Goal: Information Seeking & Learning: Learn about a topic

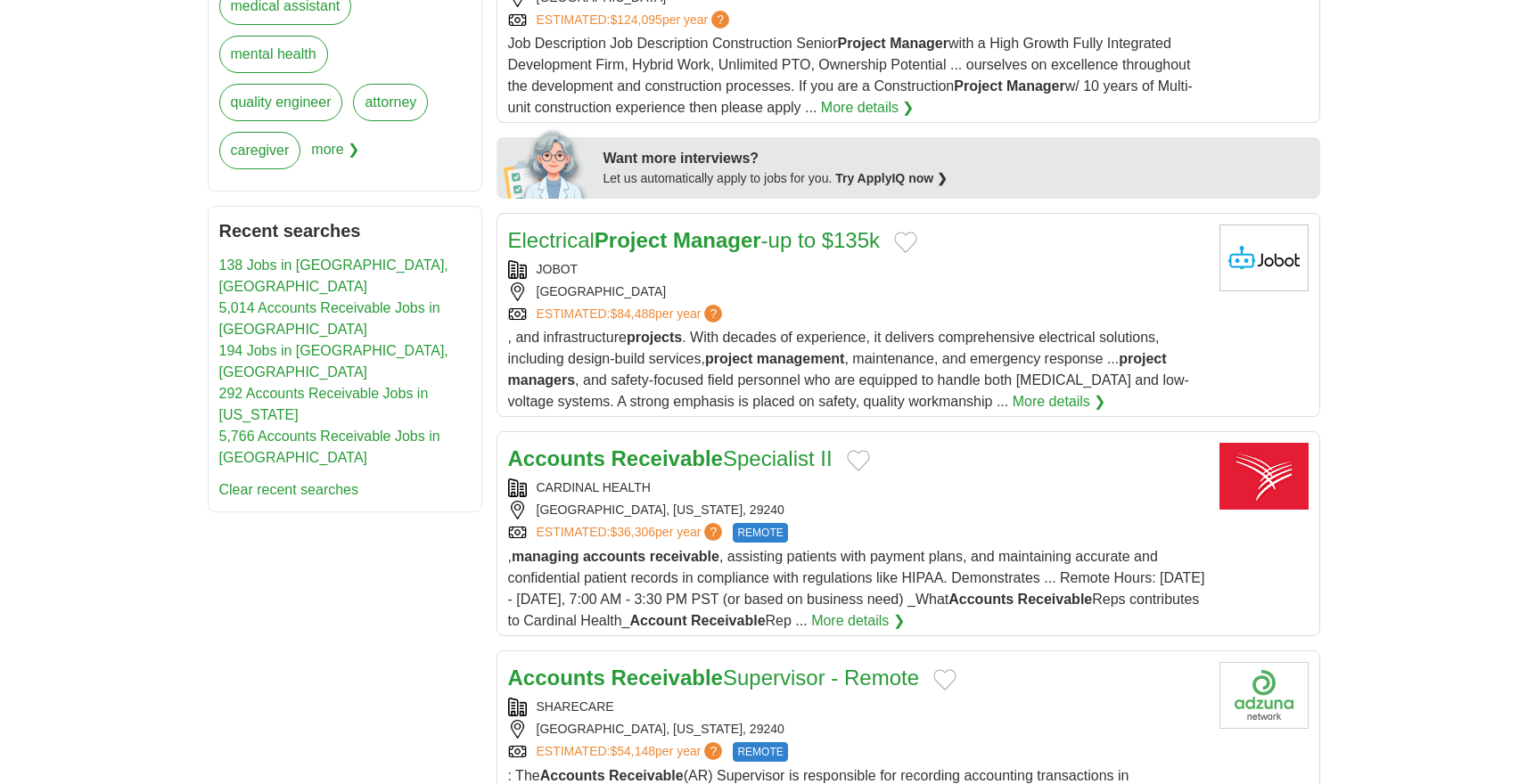
scroll to position [1100, 0]
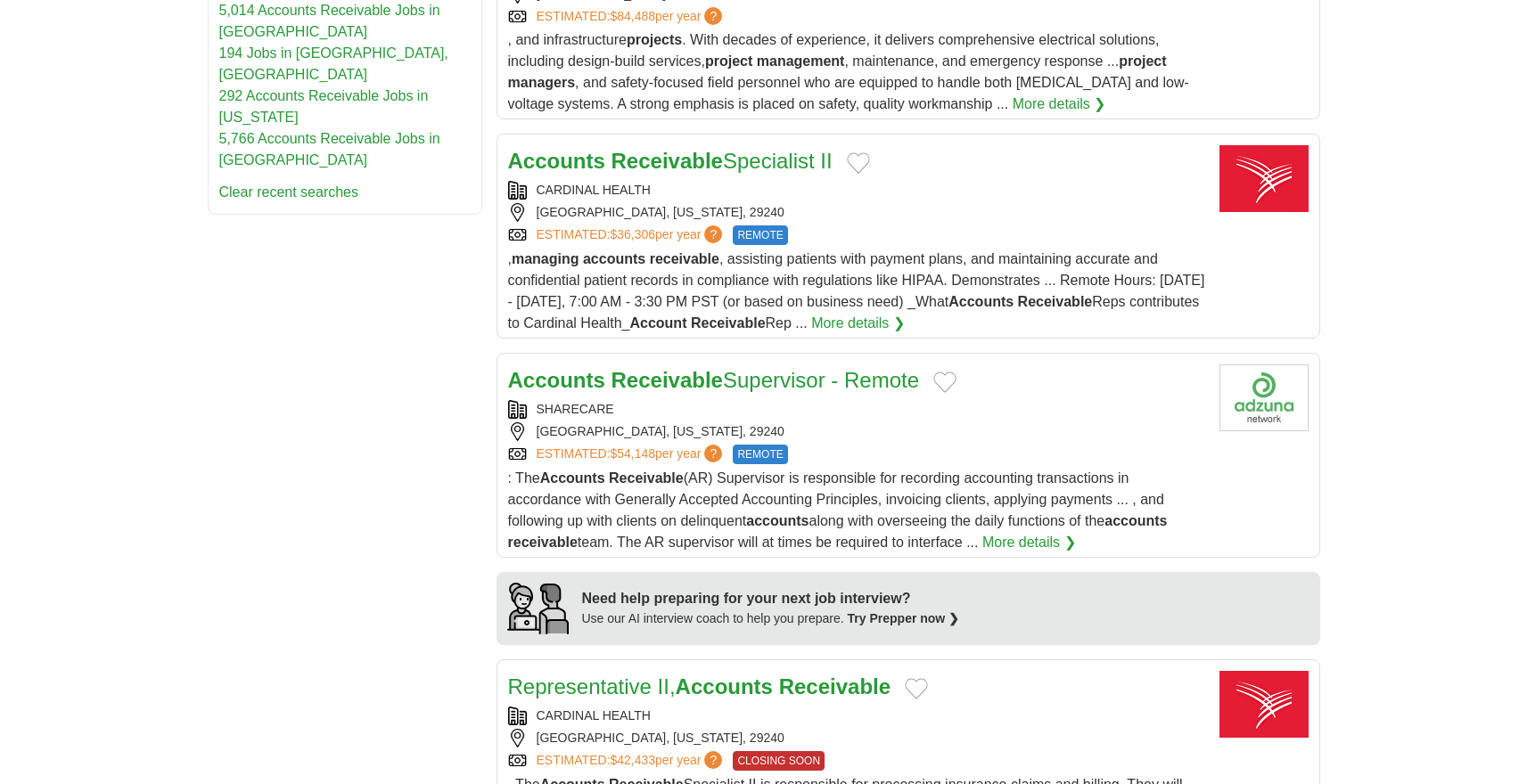
click at [611, 385] on strong "Receivable" at bounding box center [667, 380] width 112 height 25
click at [583, 173] on strong "Accounts" at bounding box center [556, 161] width 97 height 25
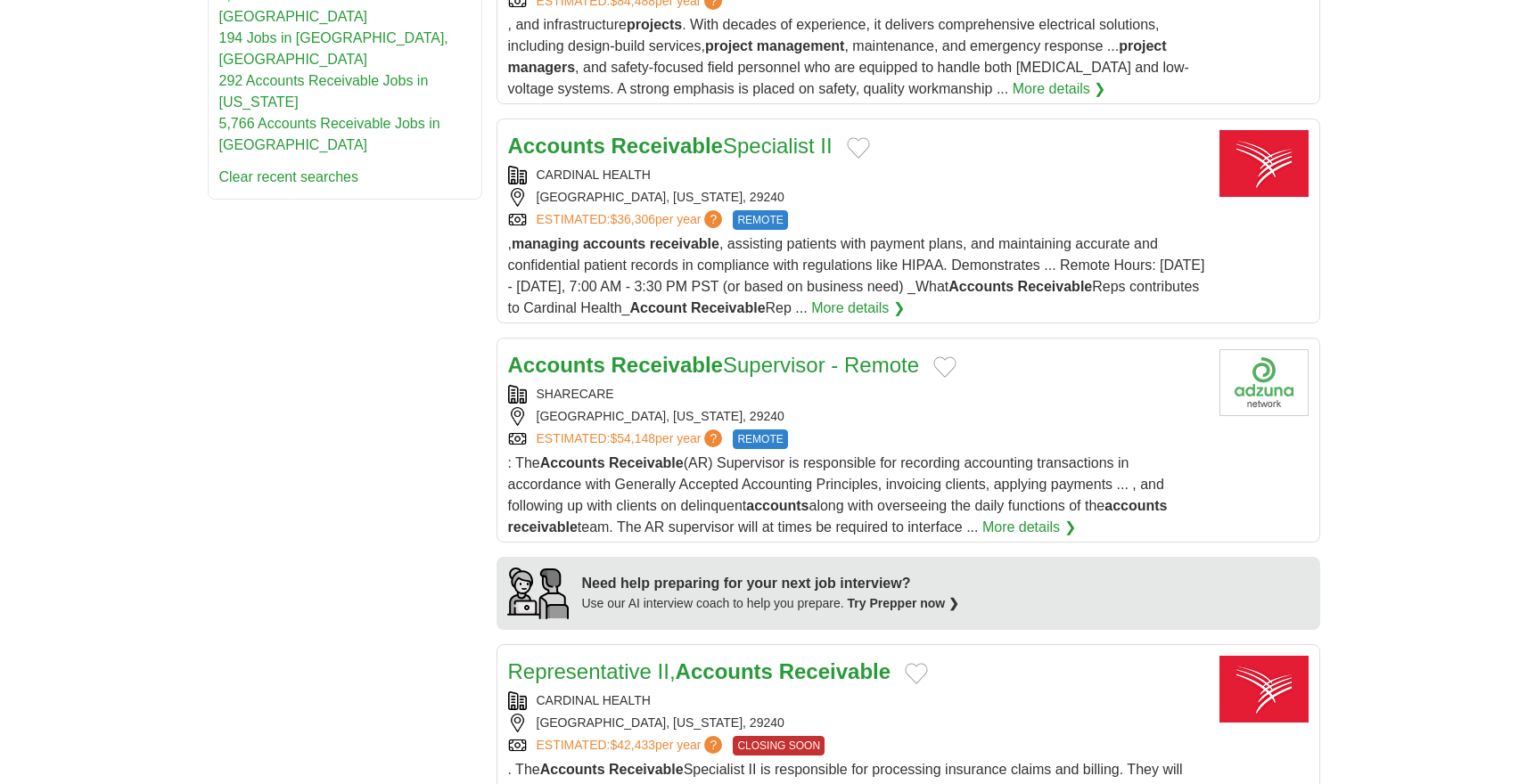
scroll to position [1425, 0]
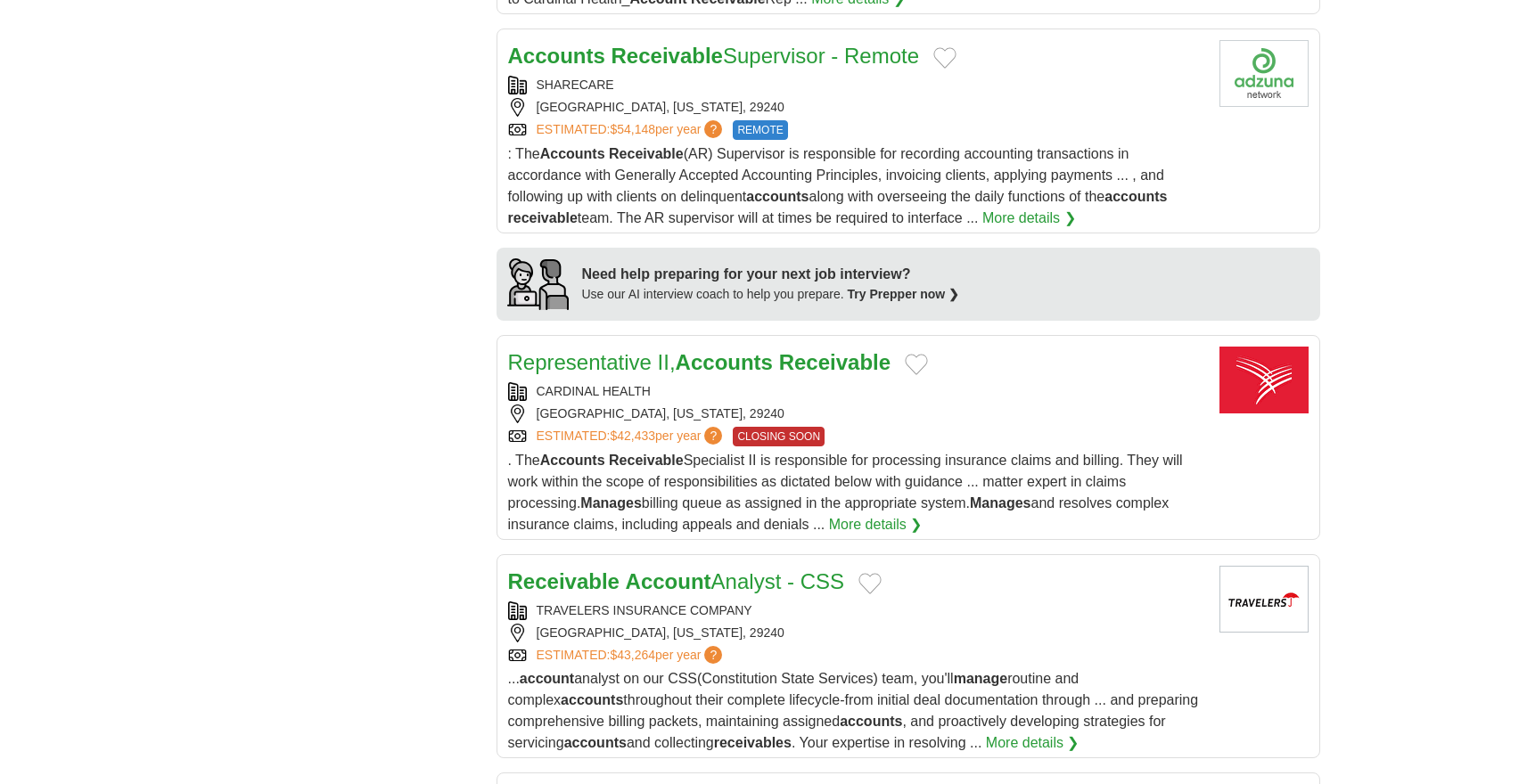
click at [652, 375] on link "Representative II, Accounts Receivable" at bounding box center [700, 362] width 384 height 25
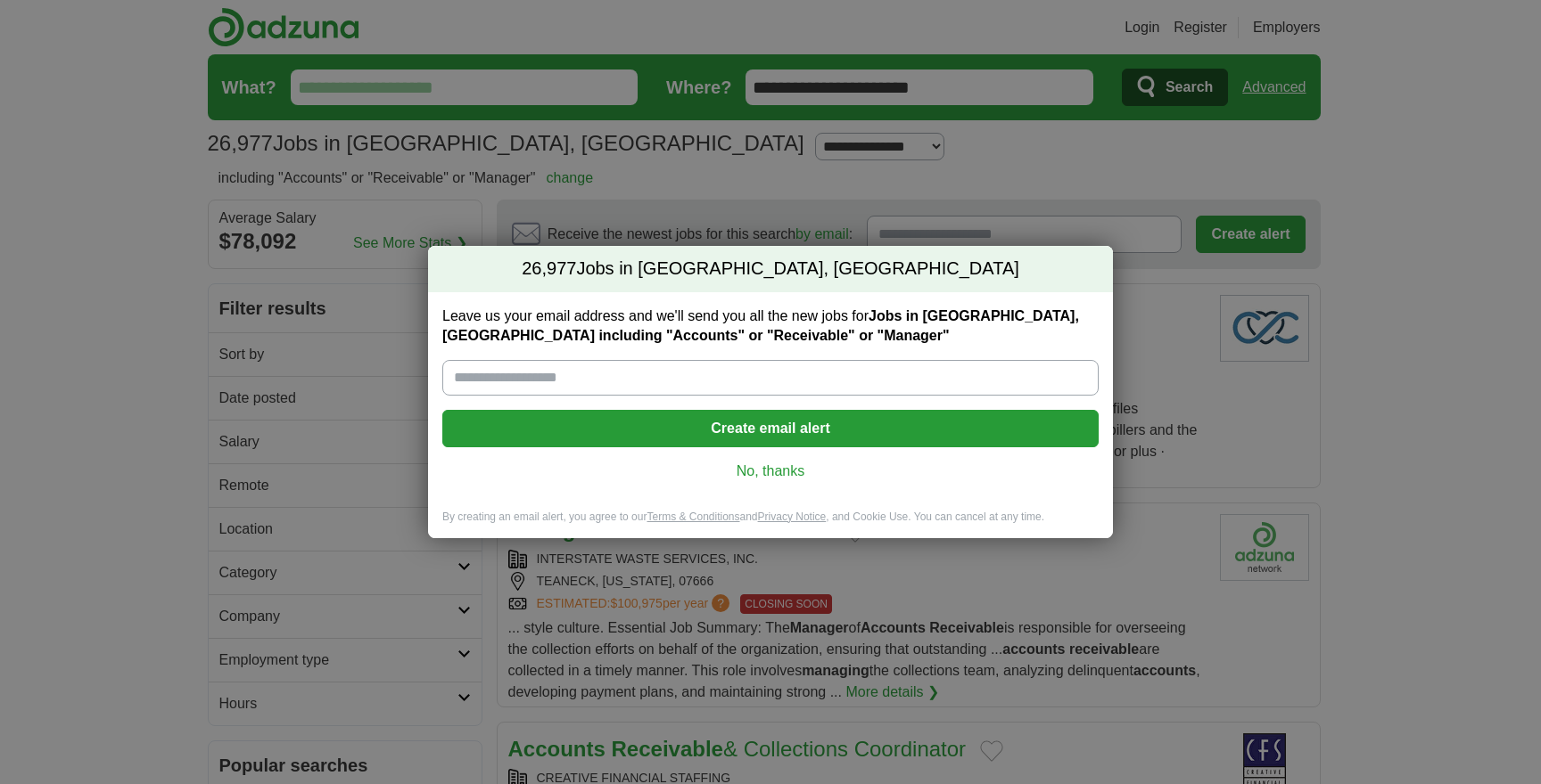
click at [777, 476] on link "No, thanks" at bounding box center [770, 472] width 628 height 20
